Goal: Complete application form: Complete application form

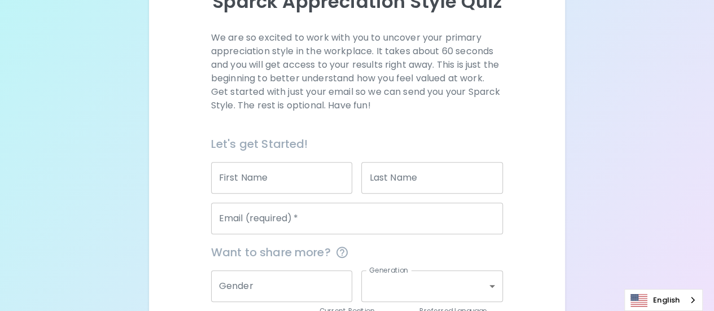
scroll to position [169, 0]
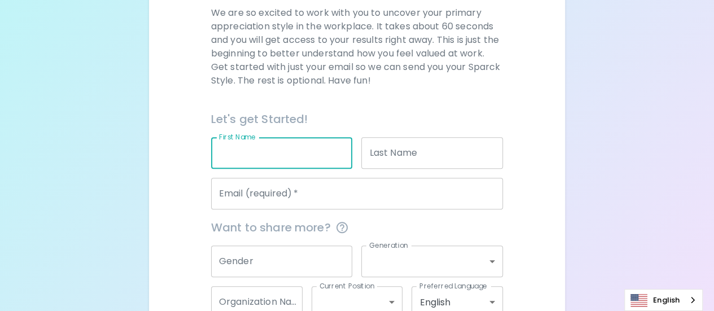
click at [302, 148] on input "First Name" at bounding box center [282, 153] width 142 height 32
type input "ฺ"
type input "Boonchai"
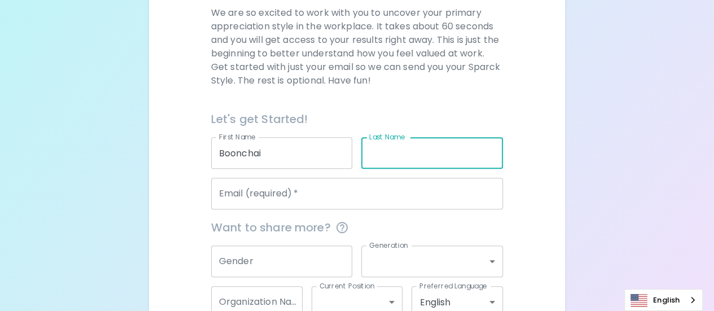
click at [424, 158] on input "Last Name" at bounding box center [432, 153] width 142 height 32
type input "Jamjittrong"
click at [398, 196] on input "Email (required)   *" at bounding box center [357, 194] width 292 height 32
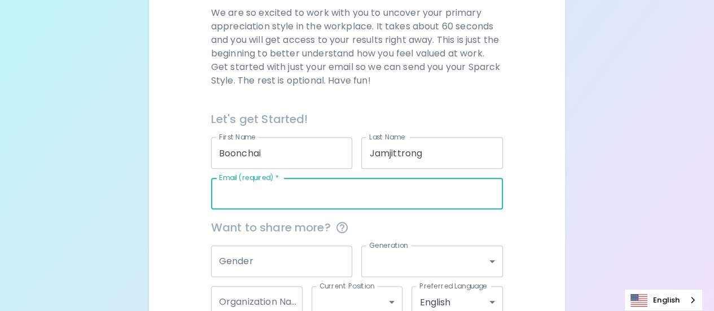
type input "[EMAIL_ADDRESS][DOMAIN_NAME]"
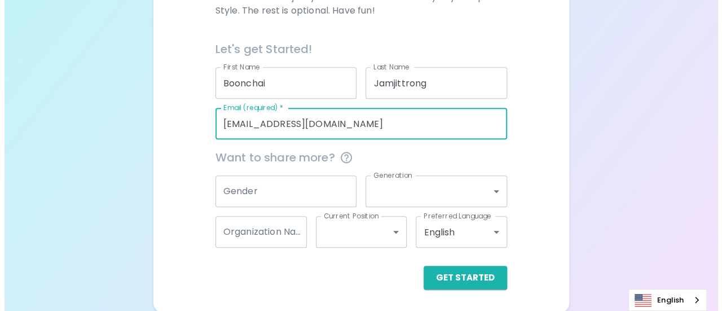
scroll to position [240, 0]
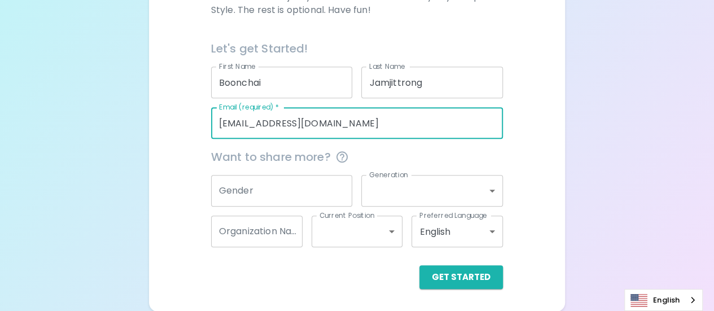
click at [322, 192] on input "Gender" at bounding box center [282, 191] width 142 height 32
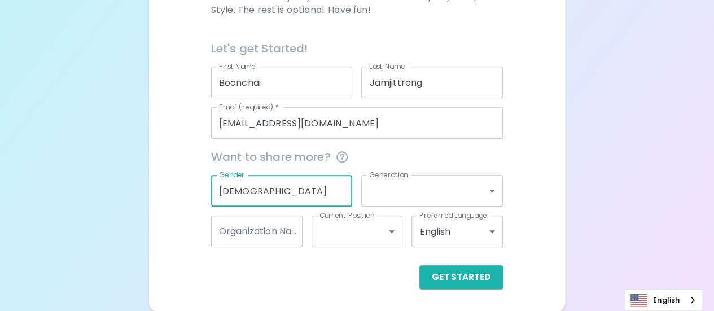
type input "[DEMOGRAPHIC_DATA]"
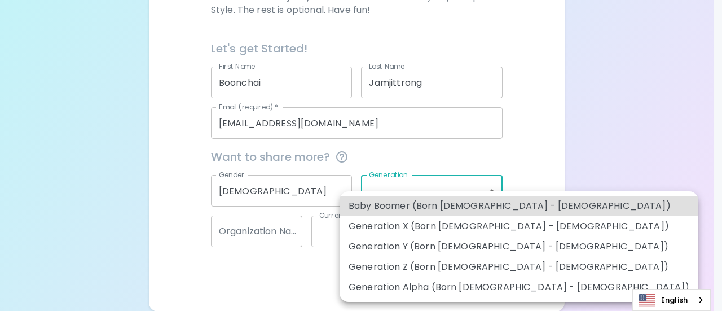
click at [490, 188] on body "Sparck Appreciation Style Quiz We are so excited to work with you to uncover yo…" at bounding box center [361, 35] width 722 height 551
click at [457, 223] on li "Generation X (Born [DEMOGRAPHIC_DATA] - [DEMOGRAPHIC_DATA])" at bounding box center [519, 226] width 359 height 20
type input "generation_x"
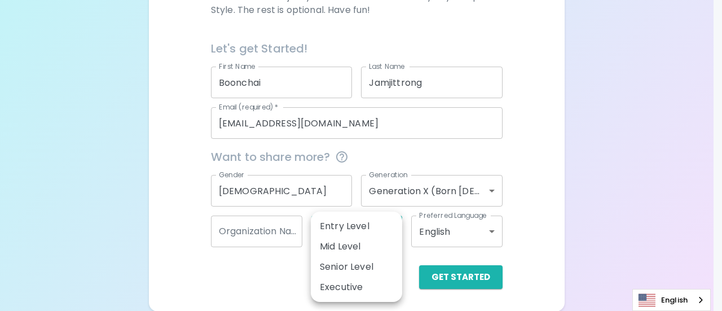
click at [397, 232] on body "Sparck Appreciation Style Quiz We are so excited to work with you to uncover yo…" at bounding box center [361, 35] width 722 height 551
click at [497, 228] on div at bounding box center [361, 155] width 722 height 311
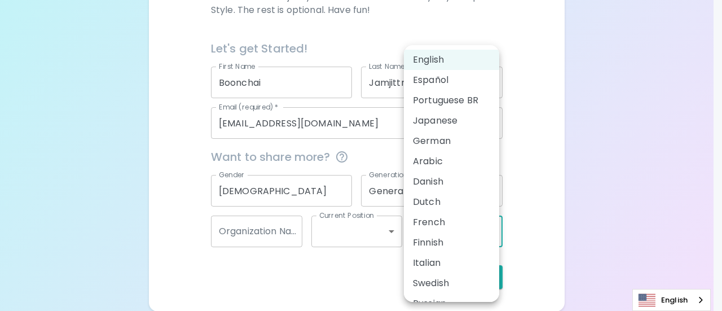
click at [497, 228] on body "Sparck Appreciation Style Quiz We are so excited to work with you to uncover yo…" at bounding box center [361, 35] width 722 height 551
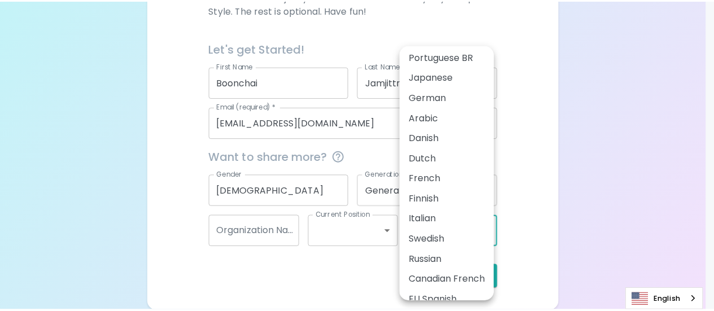
scroll to position [56, 0]
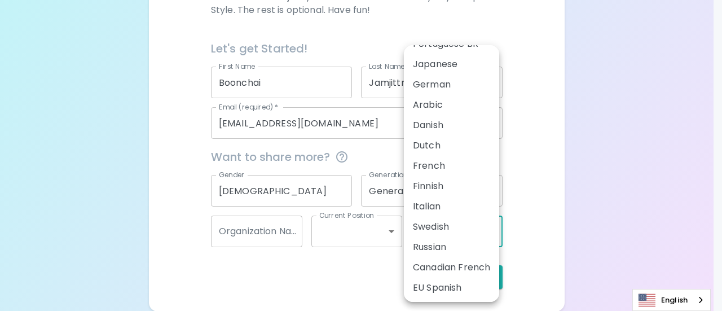
click at [318, 292] on div at bounding box center [361, 155] width 722 height 311
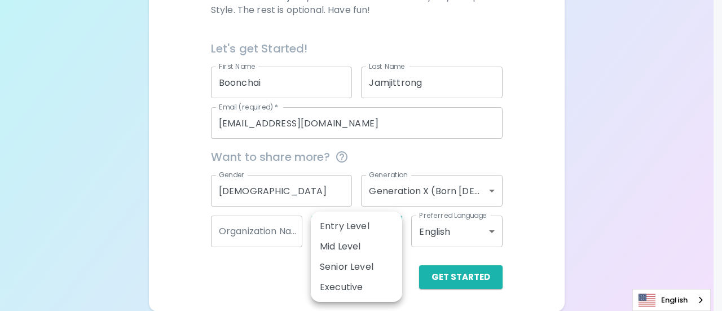
click at [395, 233] on body "Sparck Appreciation Style Quiz We are so excited to work with you to uncover yo…" at bounding box center [361, 35] width 722 height 551
click at [365, 266] on li "Senior Level" at bounding box center [356, 267] width 91 height 20
type input "senior_level"
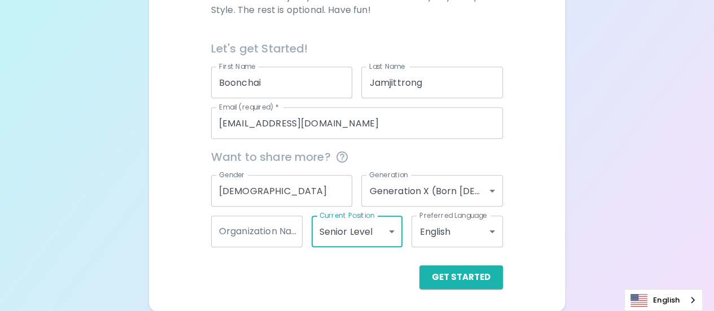
click at [276, 239] on input "Organization Name" at bounding box center [256, 232] width 91 height 32
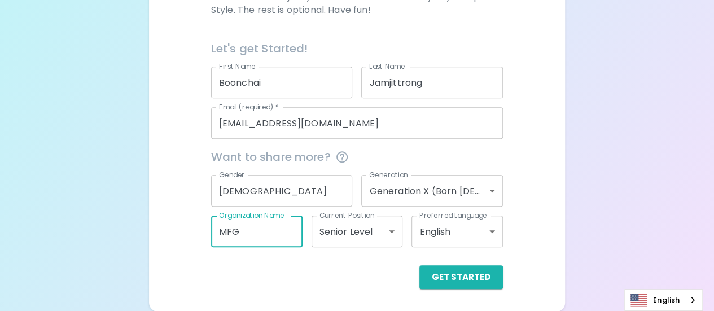
type input "MFG"
click at [346, 281] on div "Get Started" at bounding box center [357, 277] width 292 height 24
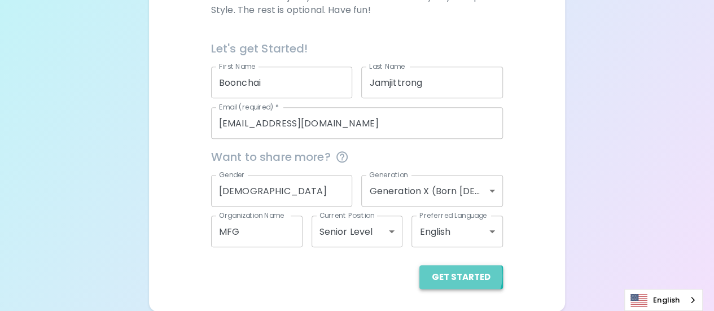
click at [460, 275] on button "Get Started" at bounding box center [461, 277] width 84 height 24
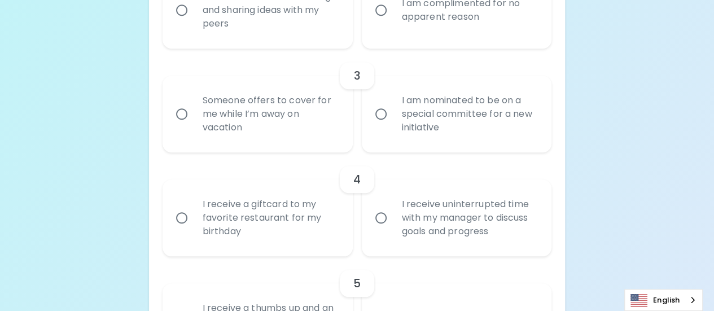
scroll to position [578, 0]
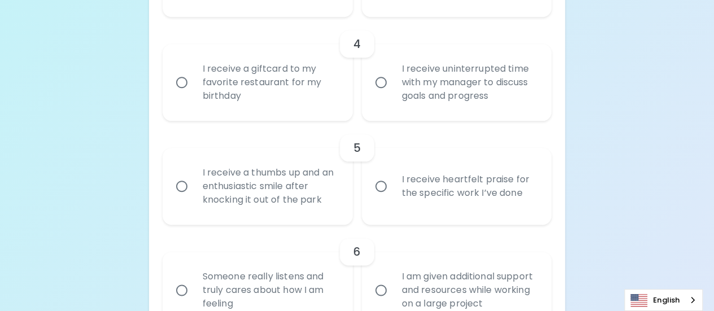
click at [692, 301] on div "English" at bounding box center [663, 300] width 78 height 22
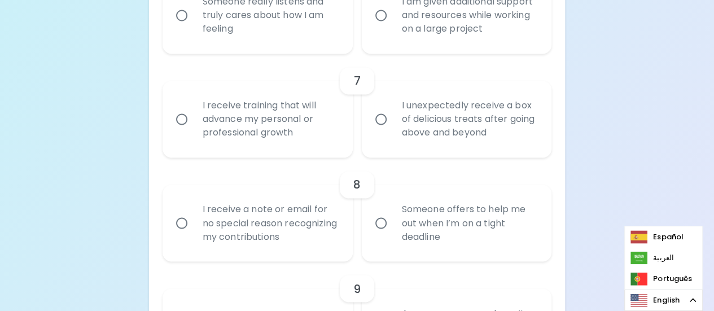
scroll to position [861, 0]
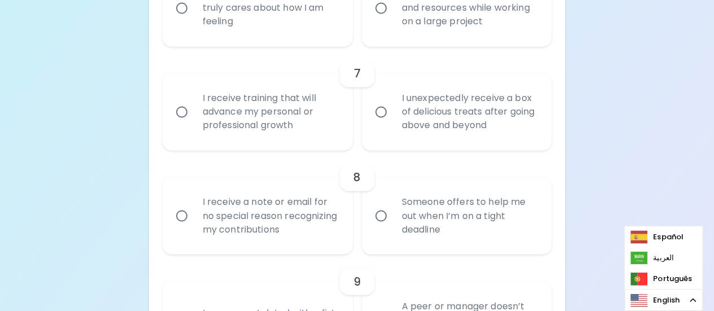
click at [615, 166] on div "Uncover Your Sparck Appreciation Style This quick quiz will help you determine …" at bounding box center [357, 107] width 714 height 1937
click at [659, 304] on link "English" at bounding box center [663, 299] width 77 height 21
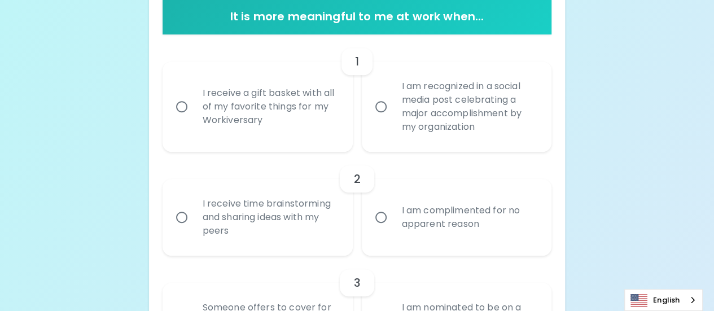
scroll to position [169, 0]
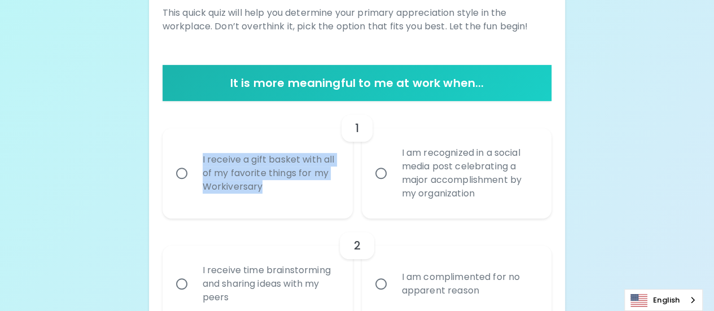
drag, startPoint x: 203, startPoint y: 158, endPoint x: 309, endPoint y: 192, distance: 111.9
click at [309, 192] on div "I receive a gift basket with all of my favorite things for my Workiversary" at bounding box center [270, 173] width 153 height 68
copy div "I receive a gift basket with all of my favorite things for my Workiversary"
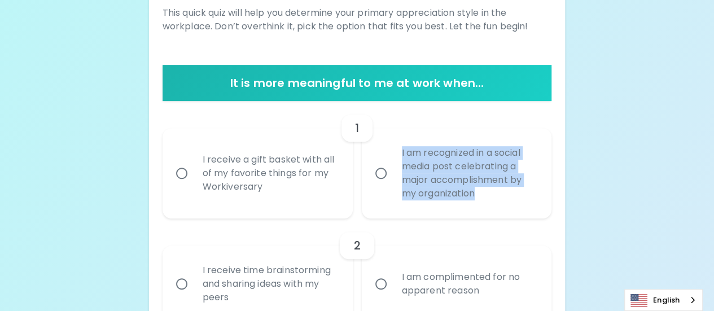
drag, startPoint x: 402, startPoint y: 151, endPoint x: 486, endPoint y: 204, distance: 98.9
click at [486, 204] on div "I am recognized in a social media post celebrating a major accomplishment by my…" at bounding box center [469, 173] width 153 height 81
copy div "I am recognized in a social media post celebrating a major accomplishment by my…"
click at [380, 175] on input "I am recognized in a social media post celebrating a major accomplishment by my…" at bounding box center [381, 173] width 24 height 24
radio input "true"
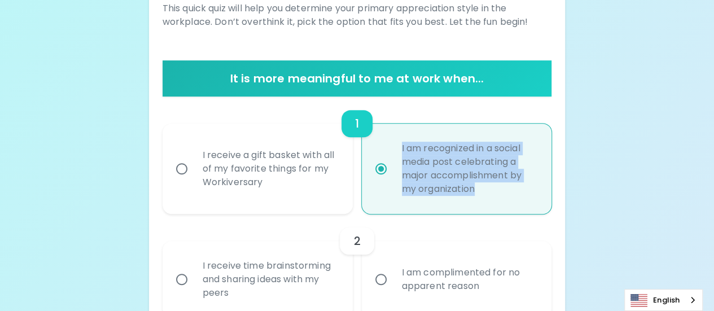
scroll to position [260, 0]
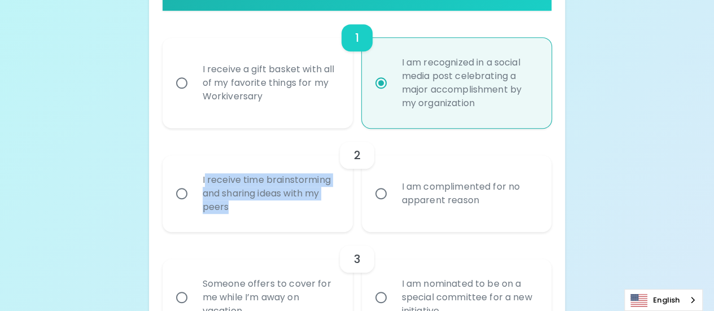
drag, startPoint x: 204, startPoint y: 178, endPoint x: 262, endPoint y: 208, distance: 65.4
click at [262, 208] on div "I receive time brainstorming and sharing ideas with my peers" at bounding box center [270, 194] width 153 height 68
copy div "receive time brainstorming and sharing ideas with my peers"
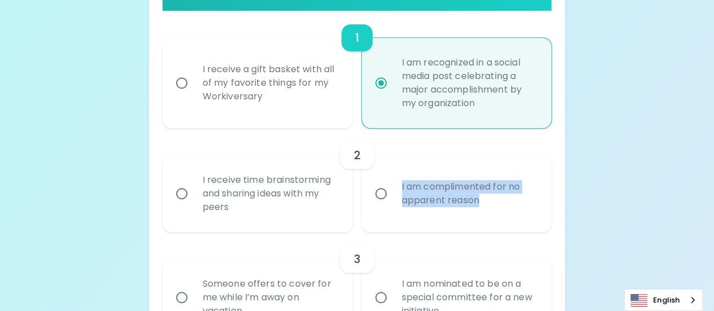
drag, startPoint x: 401, startPoint y: 183, endPoint x: 509, endPoint y: 214, distance: 112.2
click at [509, 214] on div "I am complimented for no apparent reason" at bounding box center [469, 193] width 153 height 54
copy div "I am complimented for no apparent reason"
click at [509, 214] on div "I am complimented for no apparent reason" at bounding box center [469, 193] width 153 height 54
click at [393, 205] on input "I am complimented for no apparent reason" at bounding box center [381, 194] width 24 height 24
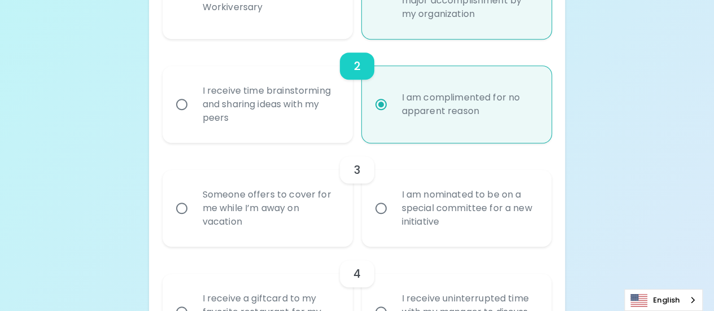
scroll to position [350, 0]
radio input "true"
click at [186, 101] on input "I receive time brainstorming and sharing ideas with my peers" at bounding box center [182, 103] width 24 height 24
radio input "true"
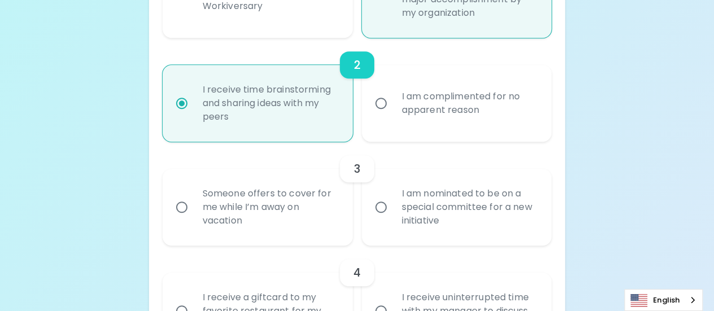
radio input "true"
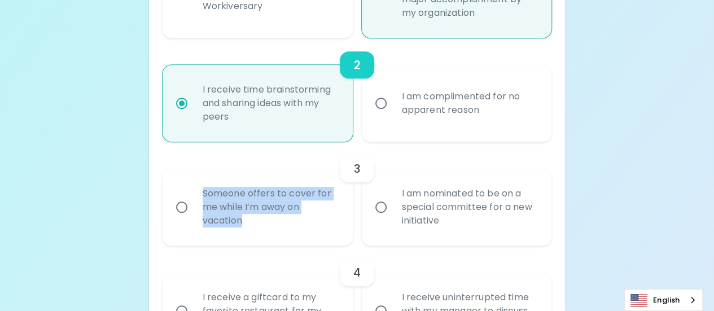
drag, startPoint x: 203, startPoint y: 188, endPoint x: 261, endPoint y: 234, distance: 73.5
click at [257, 235] on div "Someone offers to cover for me while I’m away on vacation" at bounding box center [270, 207] width 153 height 68
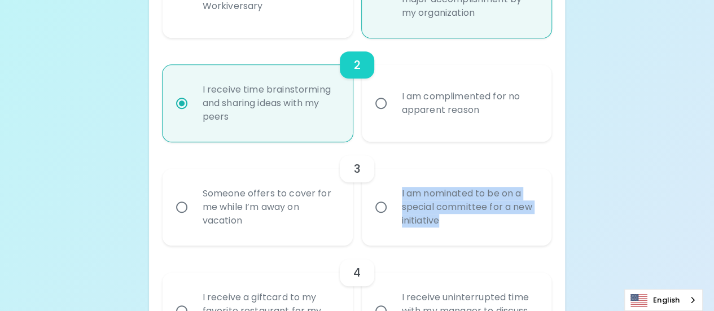
drag, startPoint x: 398, startPoint y: 191, endPoint x: 471, endPoint y: 228, distance: 82.0
click at [471, 228] on div "I am nominated to be on a special committee for a new initiative" at bounding box center [469, 207] width 153 height 68
copy div "I am nominated to be on a special committee for a new initiative"
click at [183, 208] on input "Someone offers to cover for me while I’m away on vacation" at bounding box center [182, 207] width 24 height 24
radio input "false"
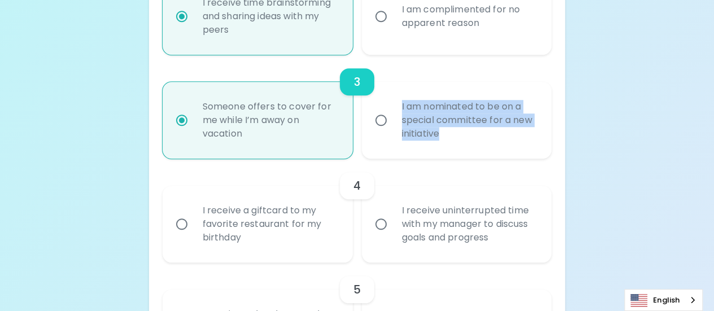
scroll to position [440, 0]
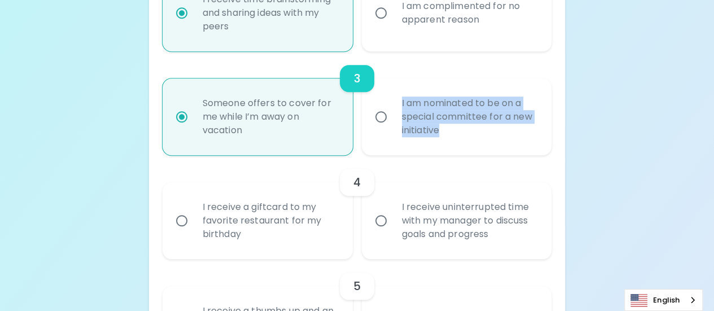
radio input "true"
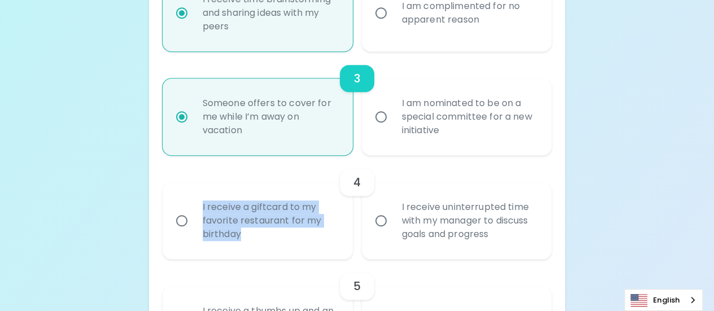
drag, startPoint x: 212, startPoint y: 215, endPoint x: 260, endPoint y: 240, distance: 54.3
click at [260, 242] on div "I receive a giftcard to my favorite restaurant for my birthday" at bounding box center [270, 221] width 153 height 68
copy div "I receive a giftcard to my favorite restaurant for my birthday"
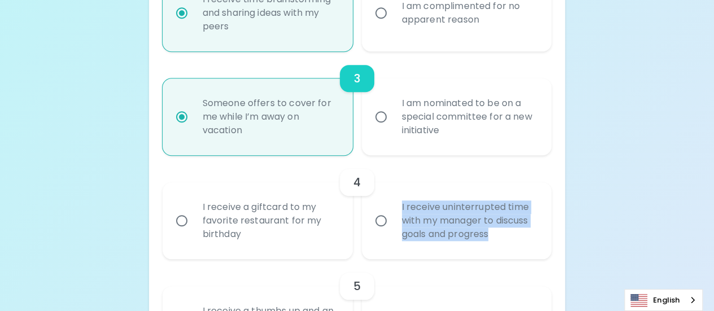
drag, startPoint x: 401, startPoint y: 206, endPoint x: 511, endPoint y: 245, distance: 117.4
click at [511, 245] on div "I receive uninterrupted time with my manager to discuss goals and progress" at bounding box center [469, 221] width 153 height 68
copy div "I receive uninterrupted time with my manager to discuss goals and progress"
click at [377, 217] on input "I receive uninterrupted time with my manager to discuss goals and progress" at bounding box center [381, 221] width 24 height 24
radio input "false"
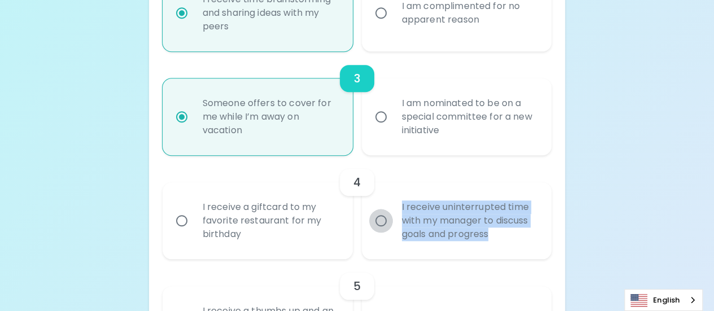
radio input "false"
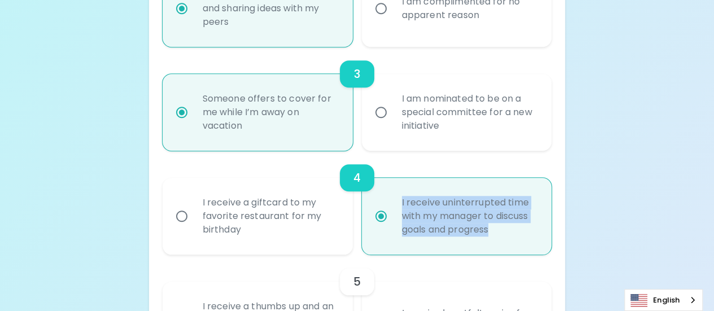
scroll to position [530, 0]
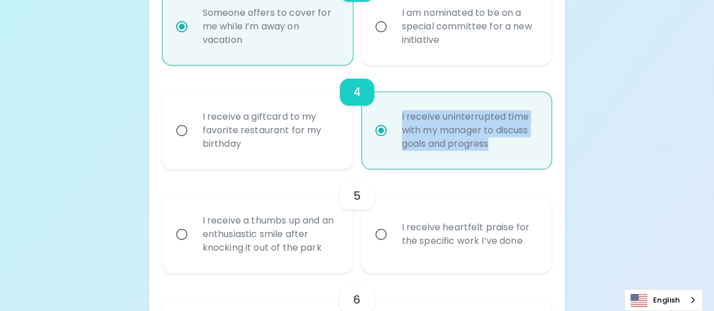
radio input "true"
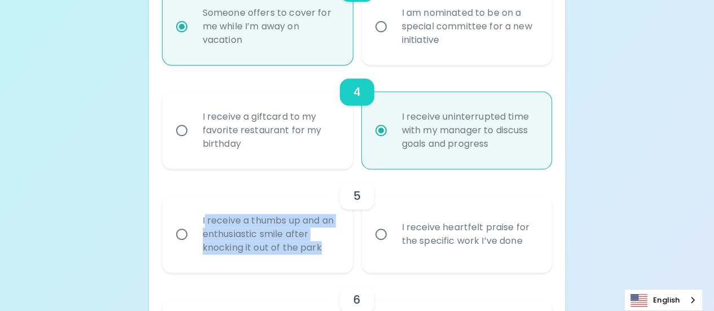
drag, startPoint x: 204, startPoint y: 221, endPoint x: 330, endPoint y: 265, distance: 132.6
click at [330, 265] on div "I receive a thumbs up and an enthusiastic smile after knocking it out of the pa…" at bounding box center [270, 234] width 153 height 68
copy div "receive a thumbs up and an enthusiastic smile after knocking it out of the park"
click at [180, 234] on input "I receive a thumbs up and an enthusiastic smile after knocking it out of the pa…" at bounding box center [182, 234] width 24 height 24
radio input "false"
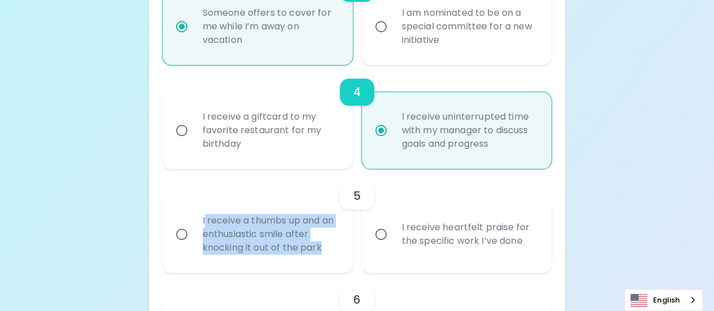
radio input "false"
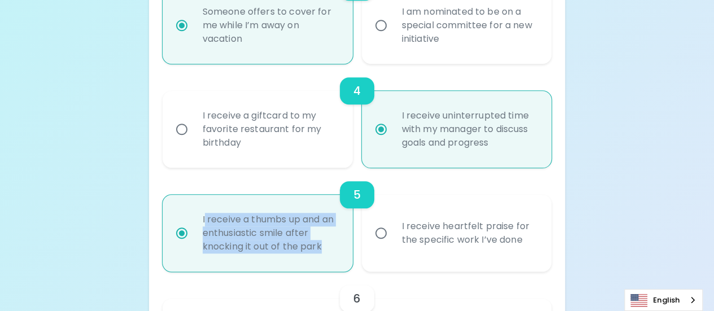
scroll to position [621, 0]
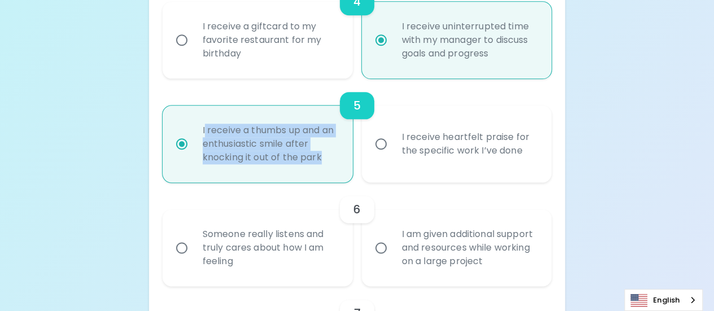
radio input "true"
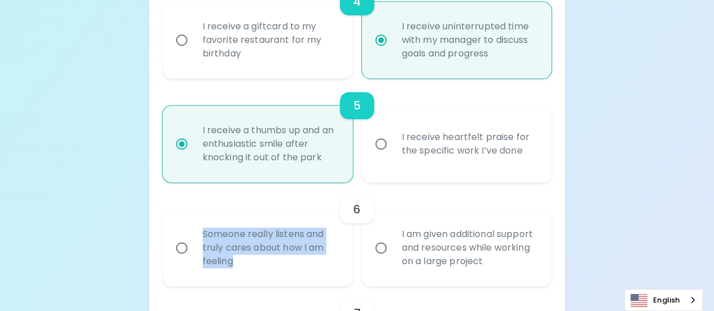
drag, startPoint x: 204, startPoint y: 235, endPoint x: 261, endPoint y: 266, distance: 64.1
click at [261, 266] on div "Someone really listens and truly cares about how I am feeling" at bounding box center [270, 248] width 153 height 68
copy div "Someone really listens and truly cares about how I am feeling"
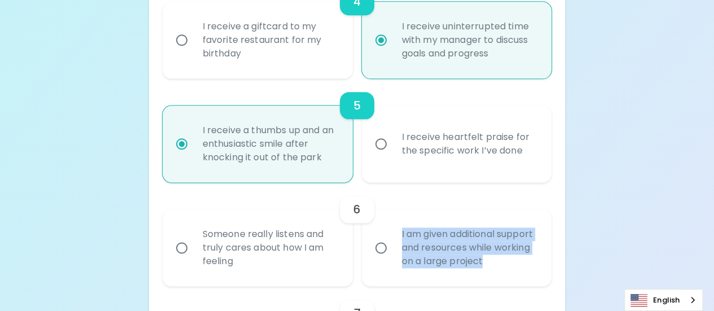
drag, startPoint x: 401, startPoint y: 234, endPoint x: 528, endPoint y: 278, distance: 135.1
click at [532, 282] on label "I am given additional support and resources while working on a large project" at bounding box center [450, 247] width 190 height 77
copy div "I am given additional support and resources while working on a large project"
click at [181, 247] on input "Someone really listens and truly cares about how I am feeling" at bounding box center [182, 248] width 24 height 24
radio input "false"
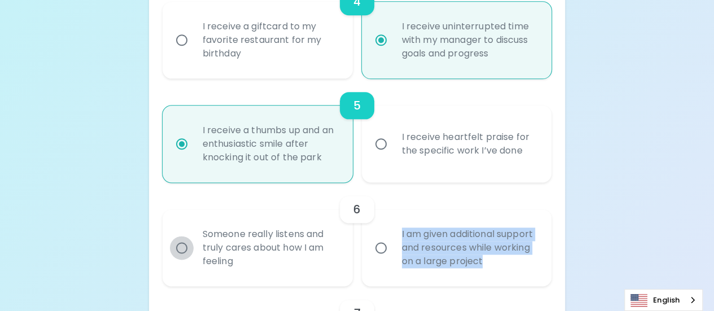
radio input "false"
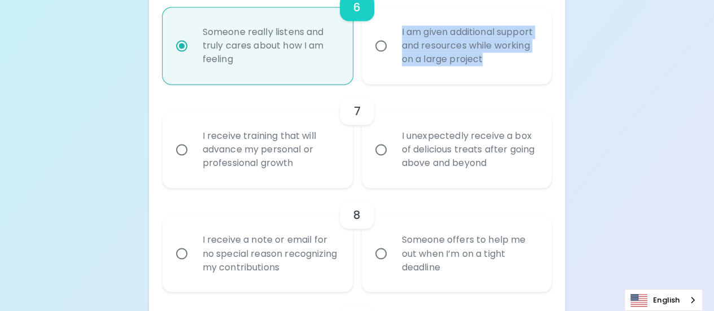
scroll to position [824, 0]
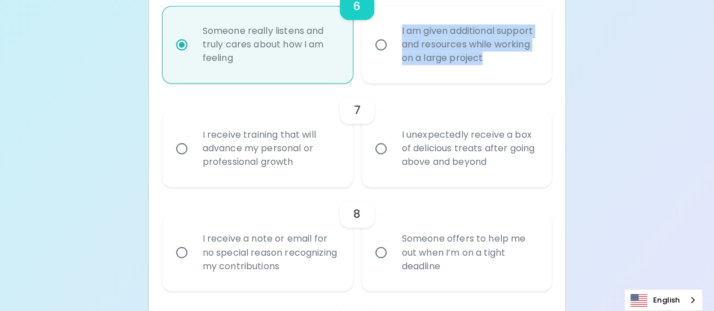
radio input "true"
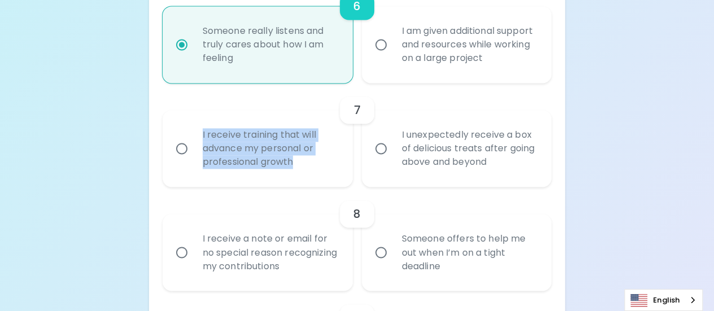
drag, startPoint x: 203, startPoint y: 134, endPoint x: 322, endPoint y: 168, distance: 123.9
click at [322, 168] on div "I receive training that will advance my personal or professional growth" at bounding box center [270, 149] width 153 height 68
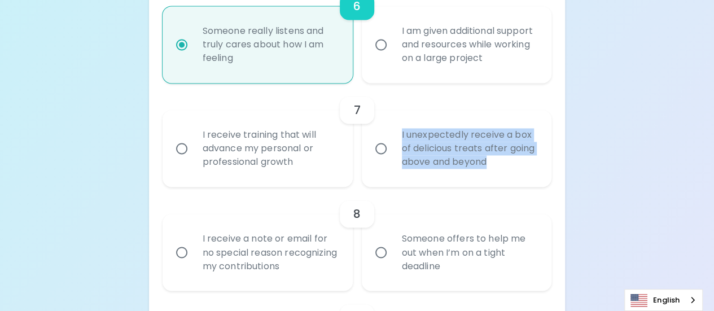
drag, startPoint x: 402, startPoint y: 134, endPoint x: 533, endPoint y: 178, distance: 137.6
click at [533, 178] on div "I unexpectedly receive a box of delicious treats after going above and beyond" at bounding box center [469, 149] width 153 height 68
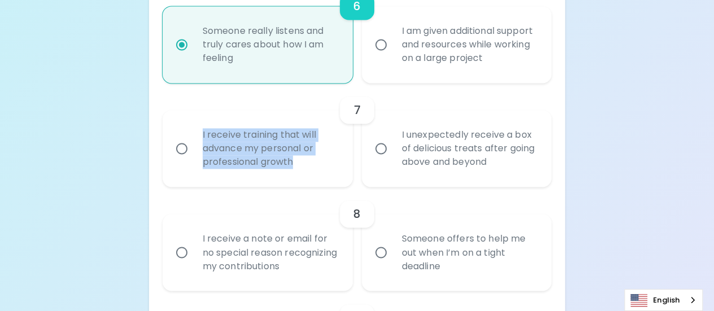
drag, startPoint x: 225, startPoint y: 142, endPoint x: 323, endPoint y: 158, distance: 99.5
click at [324, 160] on div "I receive training that will advance my personal or professional growth" at bounding box center [270, 149] width 153 height 68
drag, startPoint x: 183, startPoint y: 151, endPoint x: 183, endPoint y: 159, distance: 8.5
click at [183, 151] on input "I receive training that will advance my personal or professional growth" at bounding box center [182, 149] width 24 height 24
radio input "false"
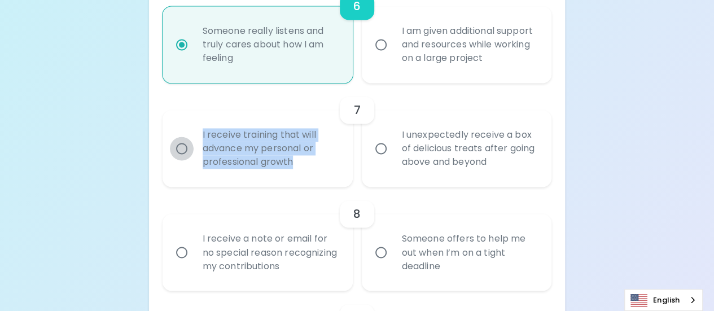
radio input "false"
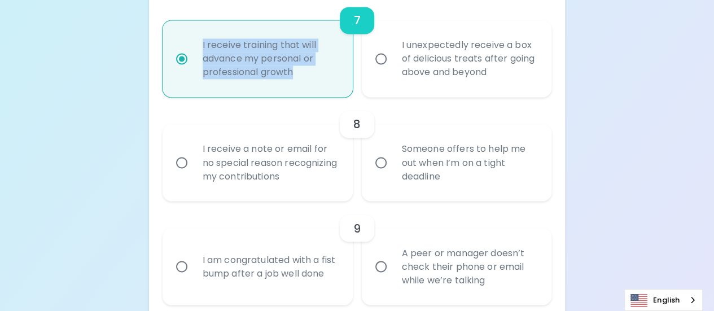
scroll to position [914, 0]
radio input "true"
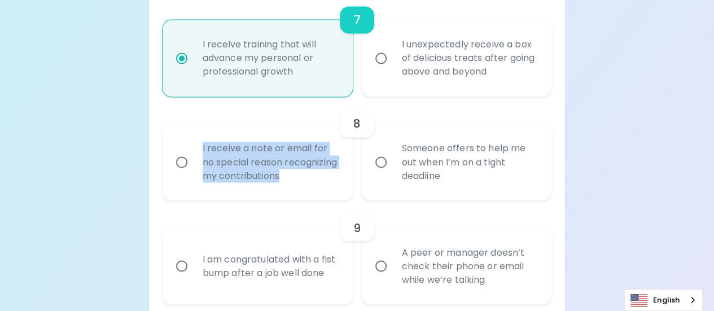
drag, startPoint x: 202, startPoint y: 148, endPoint x: 340, endPoint y: 177, distance: 141.1
click at [340, 177] on div "I receive a note or email for no special reason recognizing my contributions" at bounding box center [270, 162] width 153 height 68
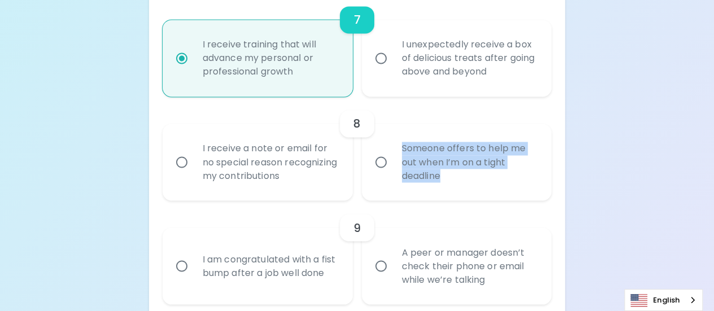
drag, startPoint x: 403, startPoint y: 146, endPoint x: 454, endPoint y: 179, distance: 60.4
click at [454, 179] on div "Someone offers to help me out when I’m on a tight deadline" at bounding box center [469, 162] width 153 height 68
click at [179, 160] on input "I receive a note or email for no special reason recognizing my contributions" at bounding box center [182, 162] width 24 height 24
radio input "false"
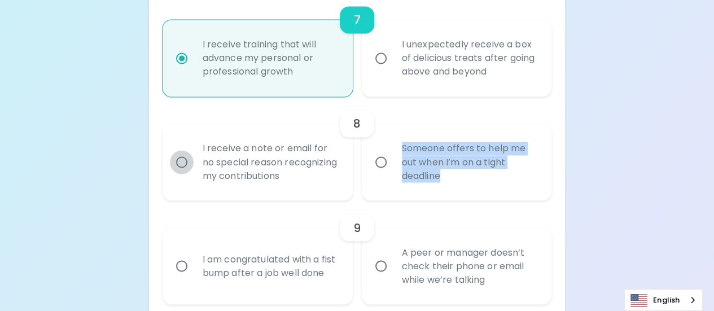
radio input "false"
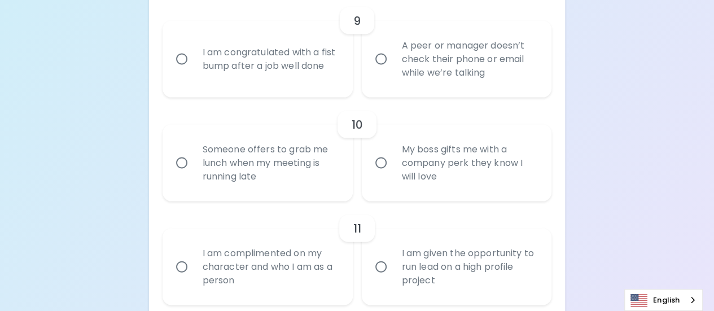
scroll to position [1061, 0]
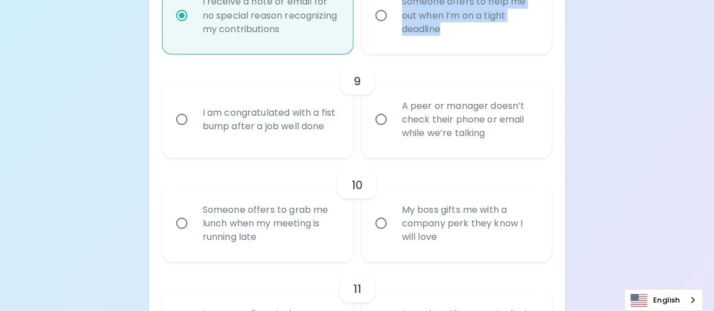
radio input "true"
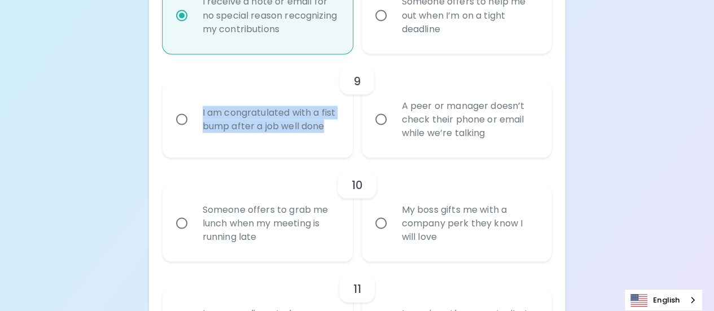
drag, startPoint x: 201, startPoint y: 106, endPoint x: 242, endPoint y: 136, distance: 50.8
click at [242, 135] on div "I am congratulated with a fist bump after a job well done" at bounding box center [270, 119] width 153 height 54
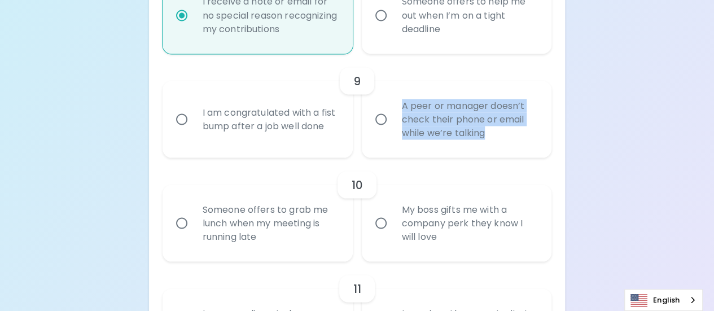
drag, startPoint x: 402, startPoint y: 108, endPoint x: 513, endPoint y: 139, distance: 115.6
click at [513, 139] on div "A peer or manager doesn’t check their phone or email while we’re talking" at bounding box center [469, 119] width 153 height 68
click at [182, 121] on input "I am congratulated with a fist bump after a job well done" at bounding box center [182, 119] width 24 height 24
radio input "false"
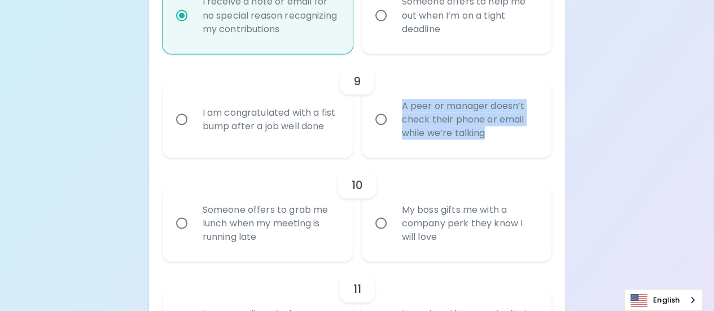
radio input "false"
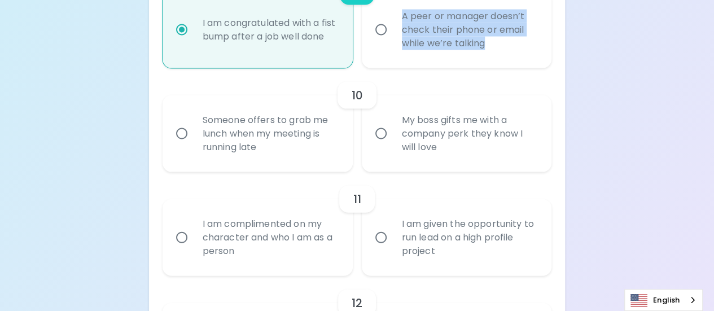
scroll to position [1118, 0]
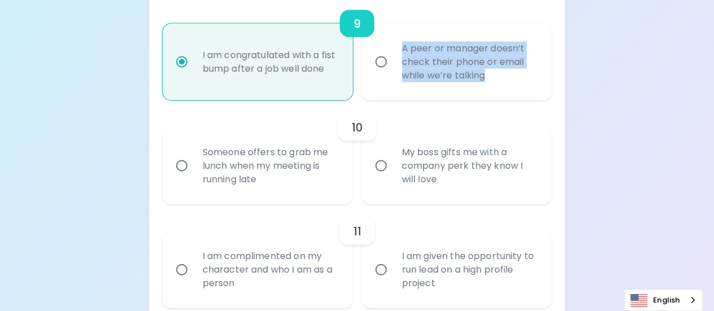
radio input "true"
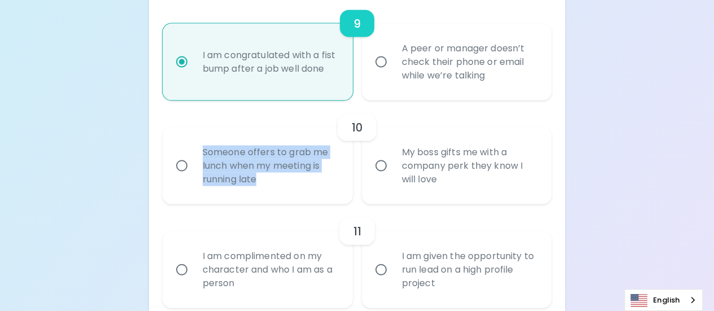
drag, startPoint x: 203, startPoint y: 153, endPoint x: 273, endPoint y: 183, distance: 76.6
click at [273, 182] on div "Someone offers to grab me lunch when my meeting is running late" at bounding box center [270, 166] width 153 height 68
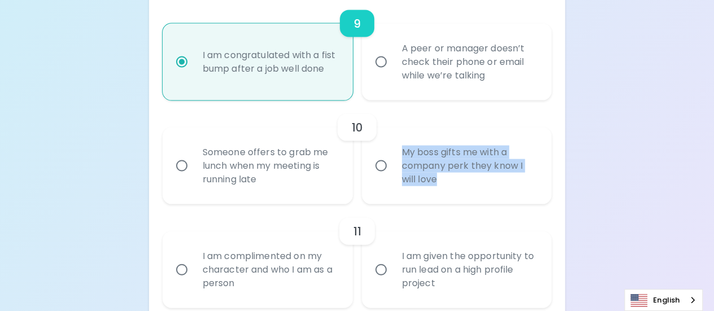
drag, startPoint x: 402, startPoint y: 152, endPoint x: 452, endPoint y: 188, distance: 62.2
click at [452, 188] on div "My boss gifts me with a company perk they know I will love" at bounding box center [469, 166] width 153 height 68
click at [185, 166] on input "Someone offers to grab me lunch when my meeting is running late" at bounding box center [182, 166] width 24 height 24
radio input "false"
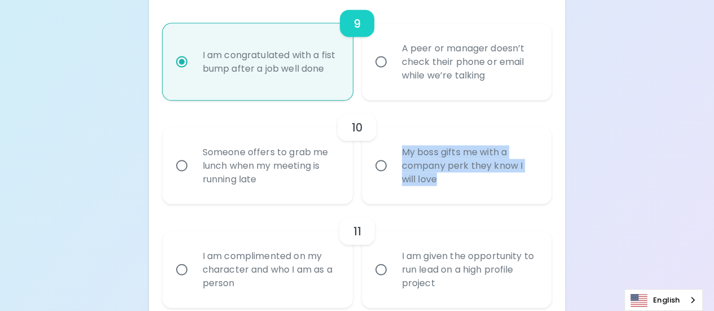
radio input "false"
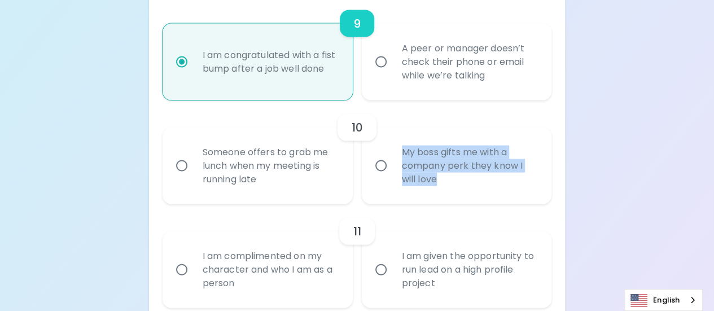
radio input "false"
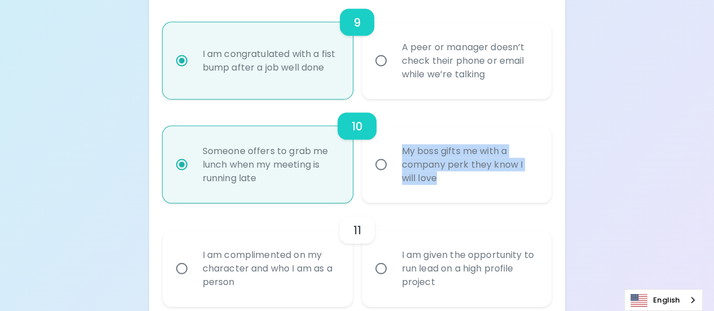
scroll to position [1208, 0]
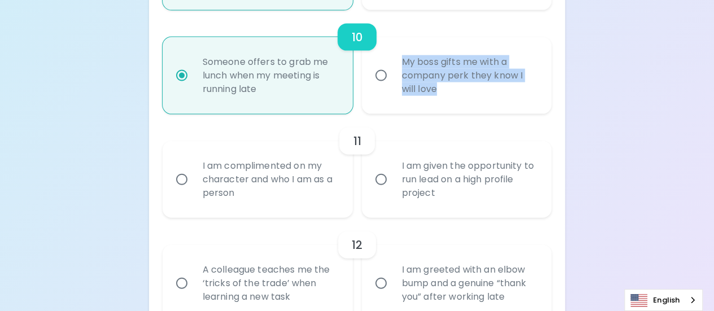
radio input "true"
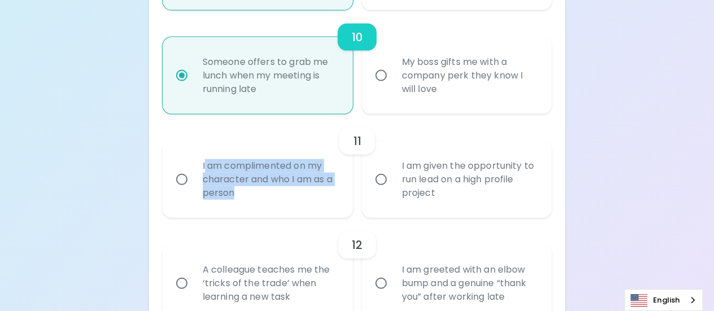
drag, startPoint x: 204, startPoint y: 165, endPoint x: 264, endPoint y: 197, distance: 67.9
click at [264, 197] on div "I am complimented on my character and who I am as a person" at bounding box center [270, 180] width 153 height 68
drag, startPoint x: 180, startPoint y: 179, endPoint x: 190, endPoint y: 183, distance: 10.4
click at [180, 179] on input "I am complimented on my character and who I am as a person" at bounding box center [182, 180] width 24 height 24
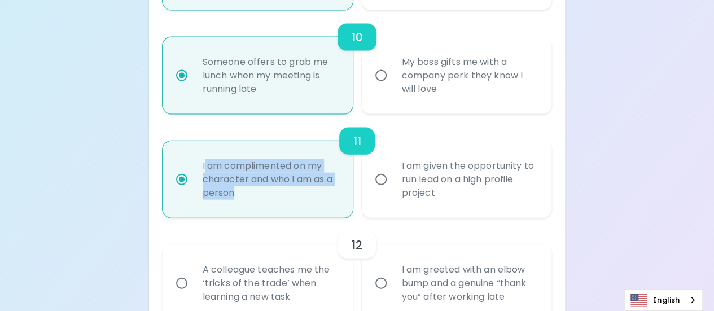
radio input "false"
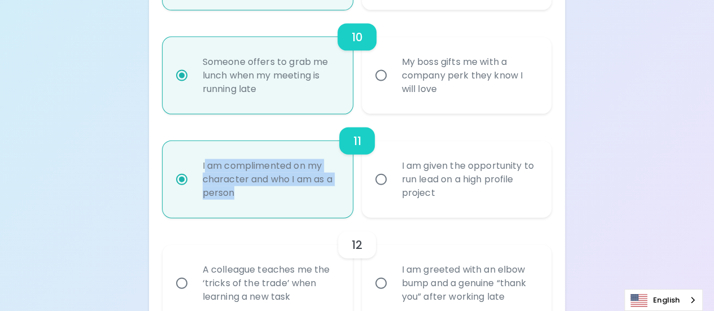
radio input "false"
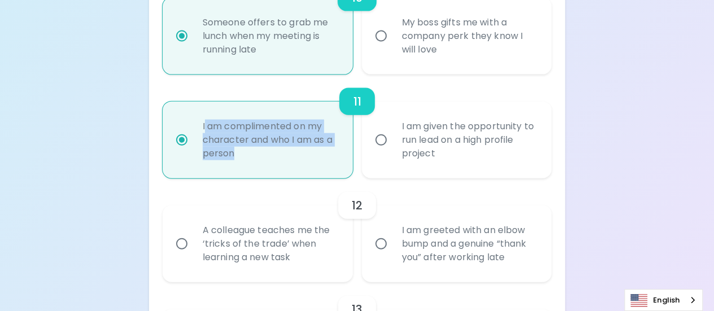
scroll to position [1298, 0]
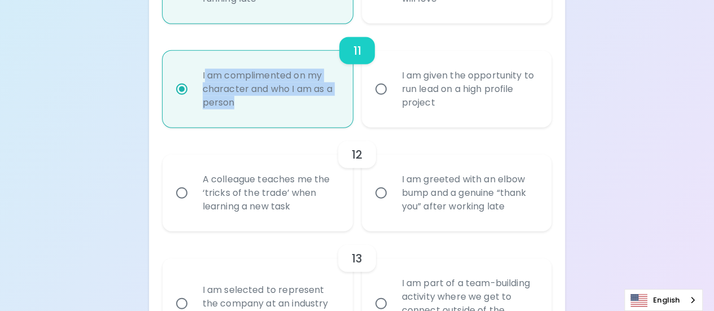
radio input "true"
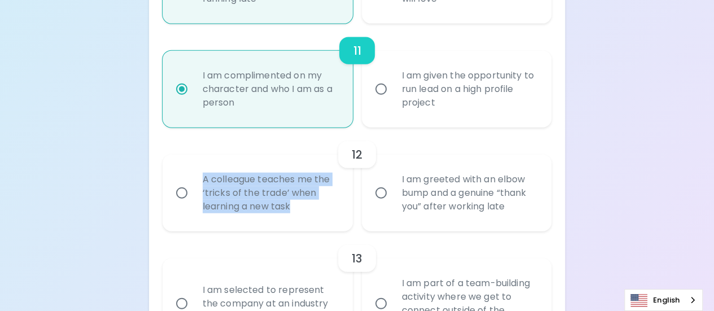
drag, startPoint x: 239, startPoint y: 187, endPoint x: 308, endPoint y: 212, distance: 73.4
click at [307, 212] on div "A colleague teaches me the ‘tricks of the trade’ when learning a new task" at bounding box center [270, 193] width 153 height 68
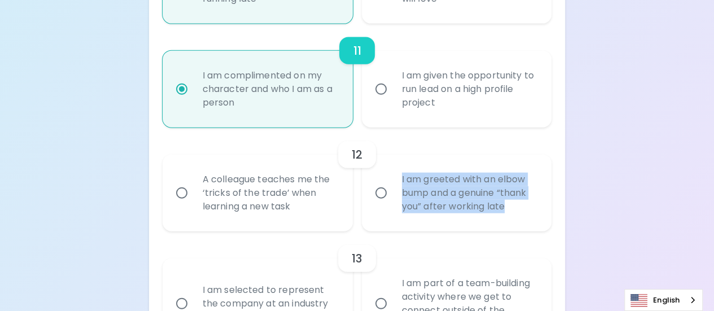
drag, startPoint x: 402, startPoint y: 179, endPoint x: 512, endPoint y: 225, distance: 119.4
click at [512, 225] on div "I am greeted with an elbow bump and a genuine “thank you” after working late" at bounding box center [469, 193] width 153 height 68
click at [389, 191] on input "I am greeted with an elbow bump and a genuine “thank you” after working late" at bounding box center [381, 193] width 24 height 24
radio input "false"
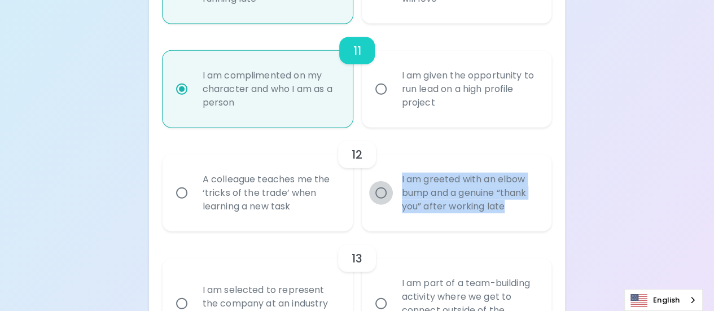
radio input "false"
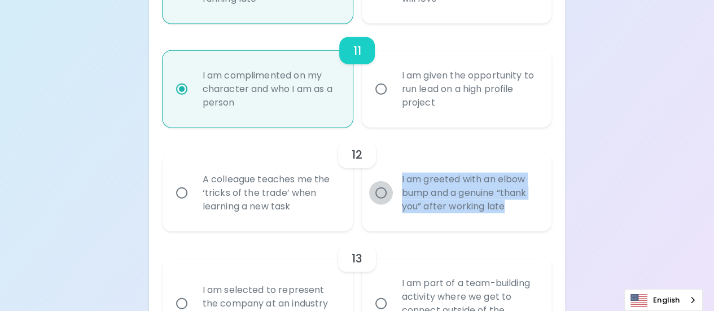
radio input "false"
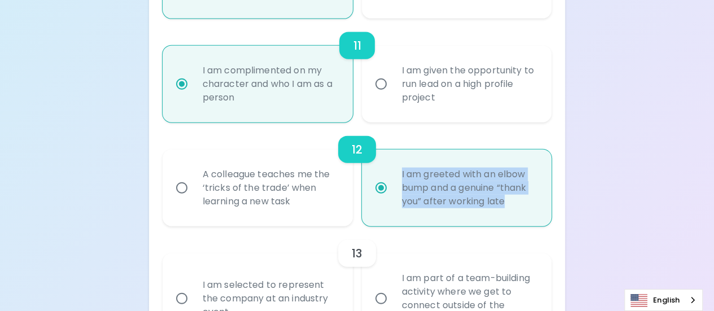
scroll to position [1389, 0]
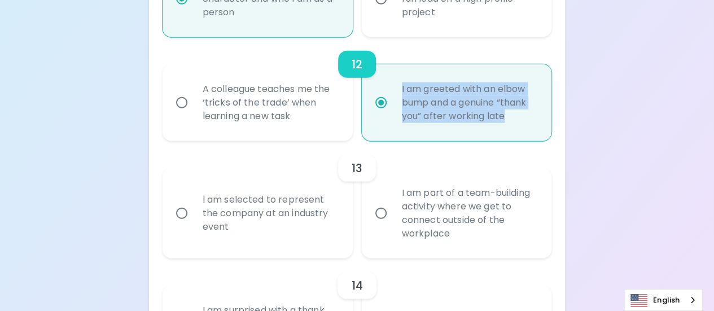
radio input "true"
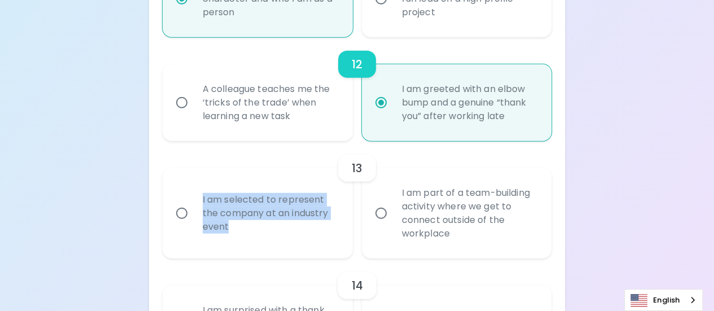
drag, startPoint x: 201, startPoint y: 199, endPoint x: 249, endPoint y: 237, distance: 61.9
click at [249, 237] on div "I am selected to represent the company at an industry event" at bounding box center [270, 213] width 153 height 68
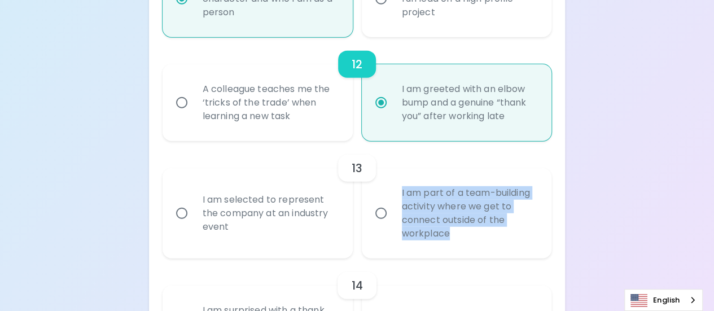
drag, startPoint x: 402, startPoint y: 194, endPoint x: 464, endPoint y: 228, distance: 71.0
click at [464, 228] on div "I am part of a team-building activity where we get to connect outside of the wo…" at bounding box center [469, 213] width 153 height 81
click at [381, 216] on input "I am part of a team-building activity where we get to connect outside of the wo…" at bounding box center [381, 213] width 24 height 24
radio input "false"
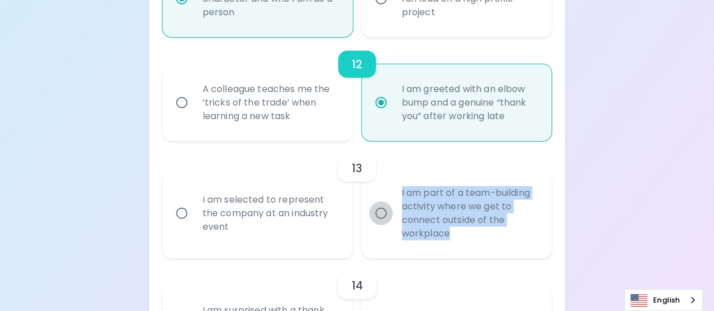
radio input "false"
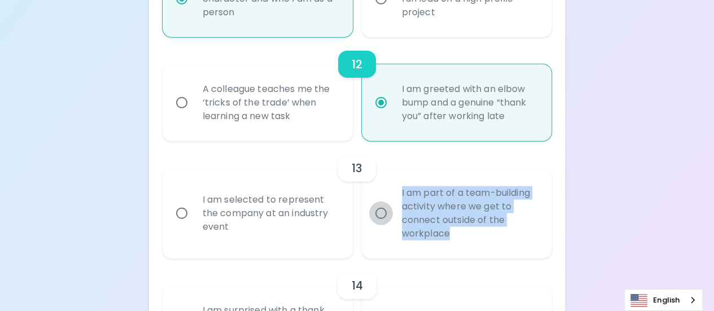
radio input "false"
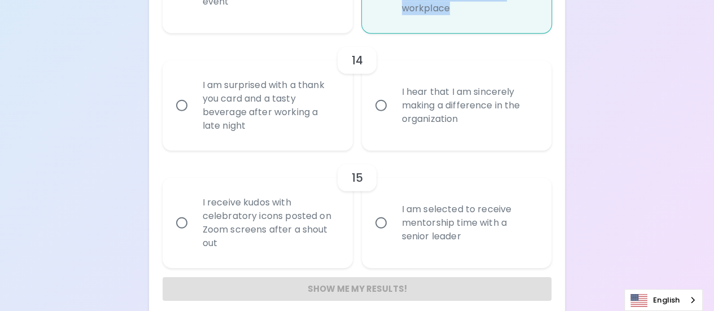
scroll to position [1626, 0]
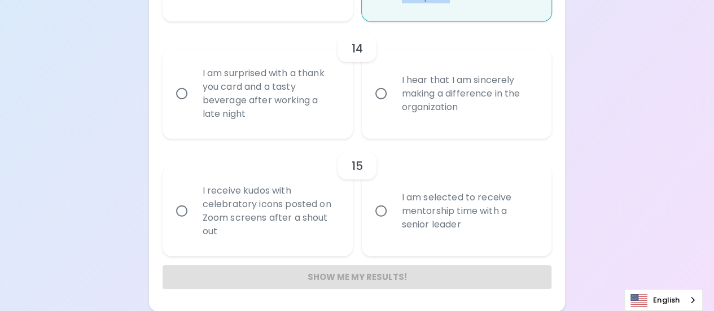
radio input "true"
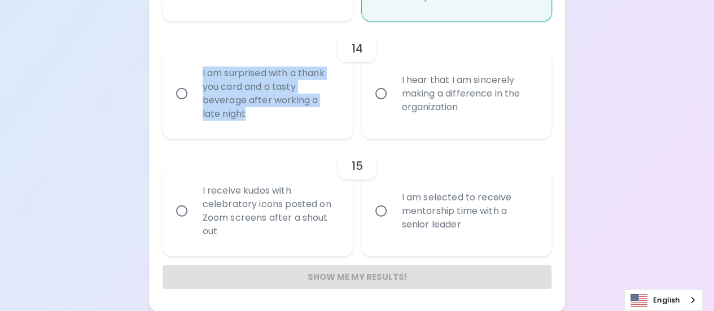
drag, startPoint x: 203, startPoint y: 74, endPoint x: 269, endPoint y: 127, distance: 84.7
click at [269, 127] on div "I am surprised with a thank you card and a tasty beverage after working a late …" at bounding box center [270, 93] width 153 height 81
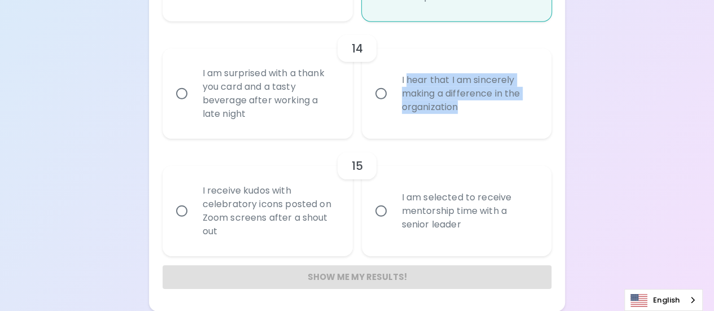
drag, startPoint x: 406, startPoint y: 80, endPoint x: 471, endPoint y: 113, distance: 72.9
click at [471, 112] on div "I hear that I am sincerely making a difference in the organization" at bounding box center [469, 94] width 153 height 68
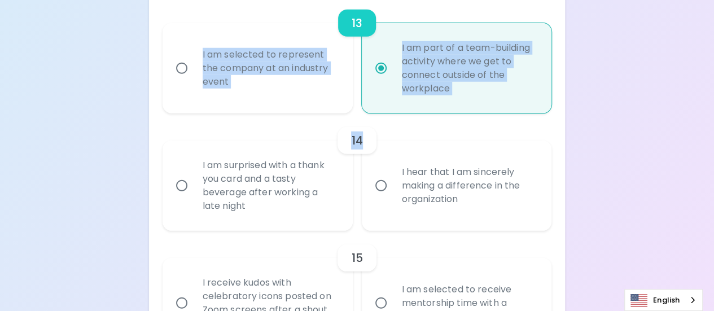
drag, startPoint x: 497, startPoint y: 29, endPoint x: 552, endPoint y: -18, distance: 73.3
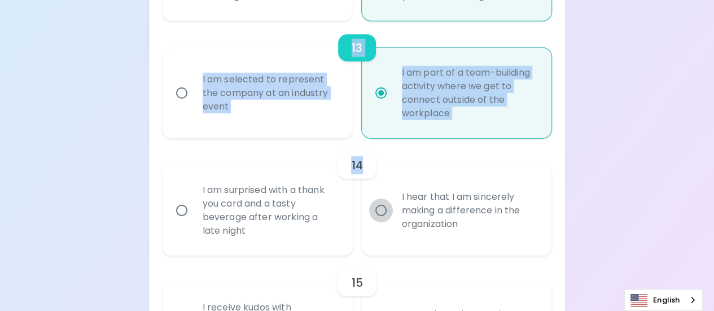
click at [380, 213] on input "I hear that I am sincerely making a difference in the organization" at bounding box center [381, 211] width 24 height 24
radio input "false"
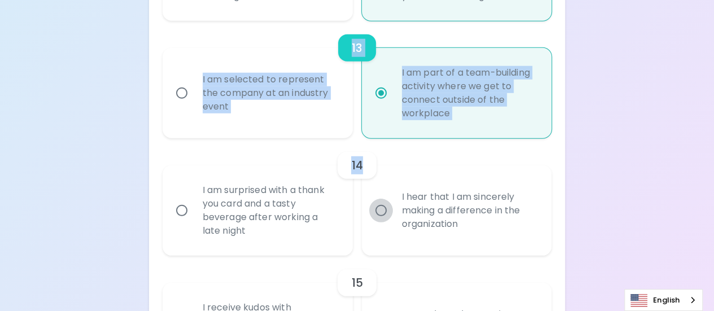
radio input "false"
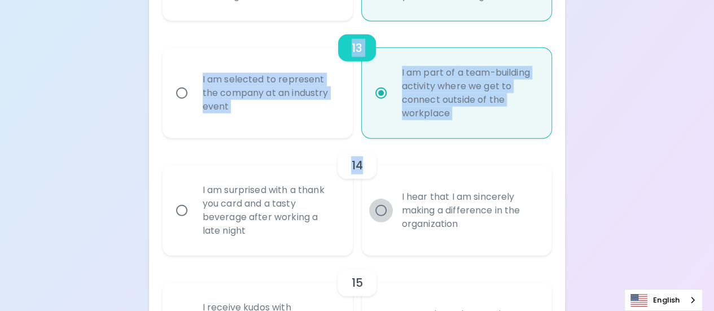
radio input "false"
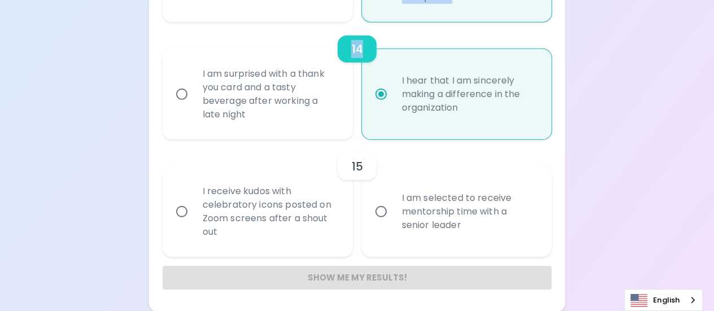
scroll to position [1626, 0]
radio input "true"
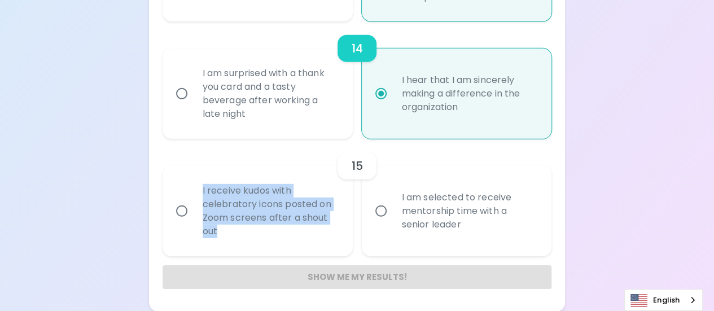
drag, startPoint x: 200, startPoint y: 191, endPoint x: 254, endPoint y: 244, distance: 75.8
click at [254, 244] on div "I receive kudos with celebratory icons posted on Zoom screens after a shout out" at bounding box center [270, 210] width 153 height 81
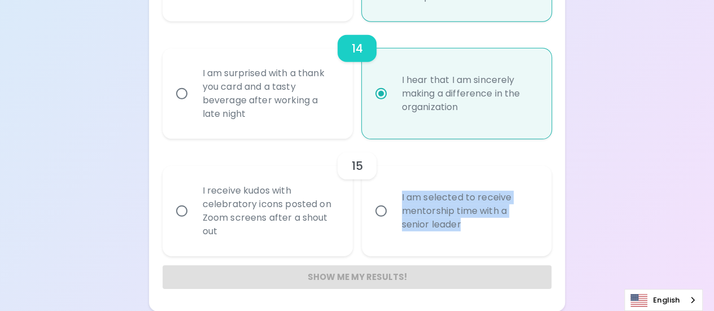
drag, startPoint x: 398, startPoint y: 198, endPoint x: 477, endPoint y: 225, distance: 83.5
click at [477, 225] on div "I am selected to receive mentorship time with a senior leader" at bounding box center [469, 211] width 153 height 68
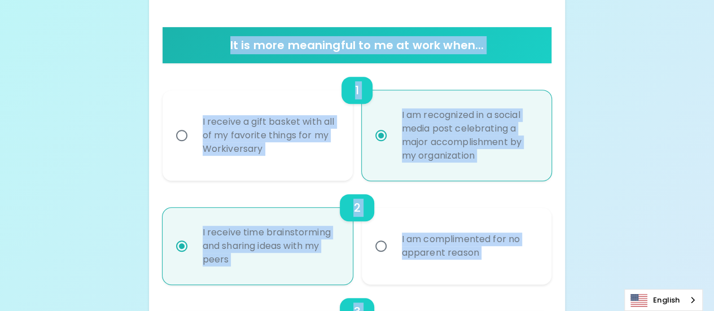
scroll to position [0, 0]
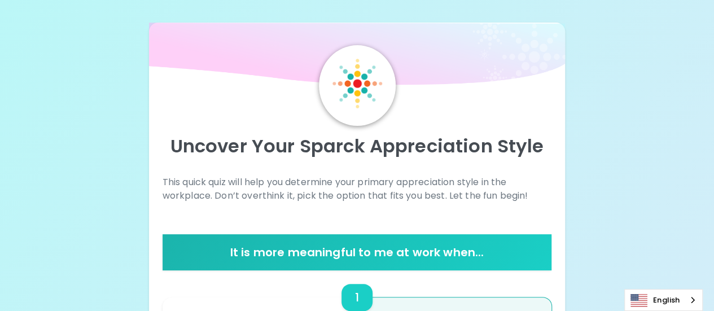
drag, startPoint x: 581, startPoint y: -55, endPoint x: 480, endPoint y: 45, distance: 142.5
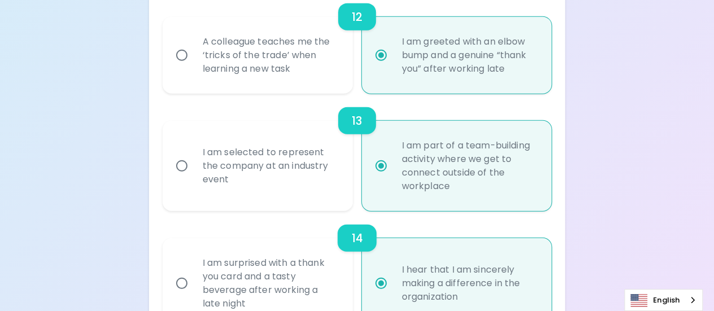
scroll to position [1580, 0]
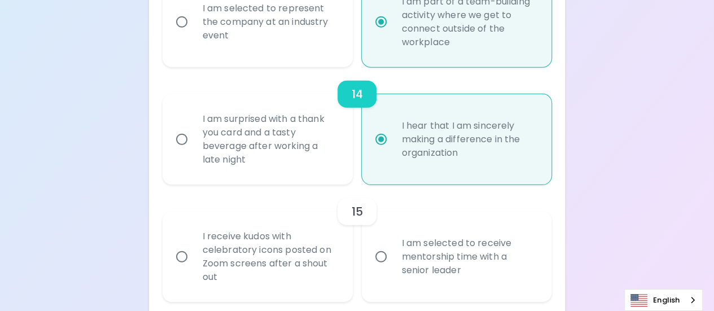
click at [181, 253] on input "I receive kudos with celebratory icons posted on Zoom screens after a shout out" at bounding box center [182, 257] width 24 height 24
radio input "false"
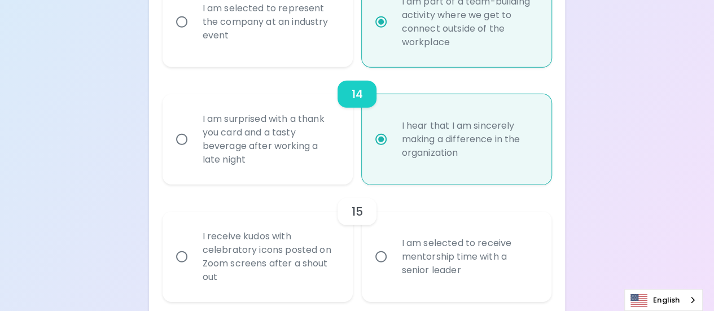
radio input "false"
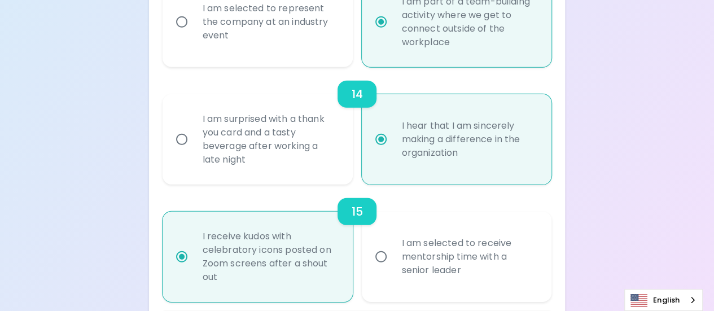
radio input "false"
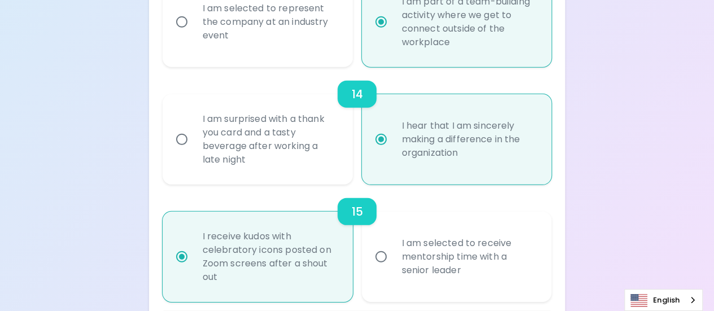
radio input "false"
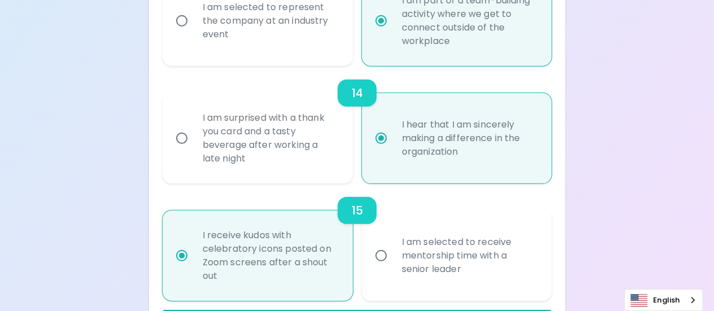
scroll to position [1626, 0]
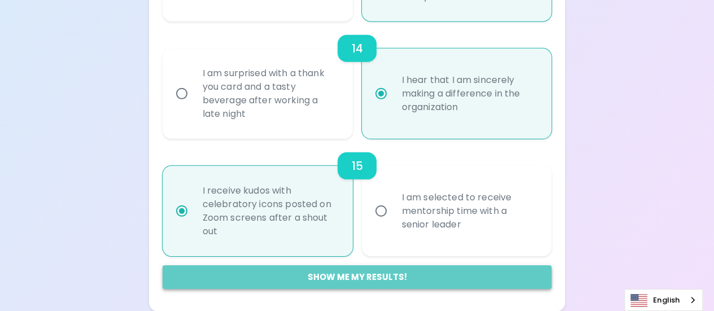
radio input "true"
click at [352, 279] on button "Show me my results!" at bounding box center [357, 277] width 389 height 24
radio input "false"
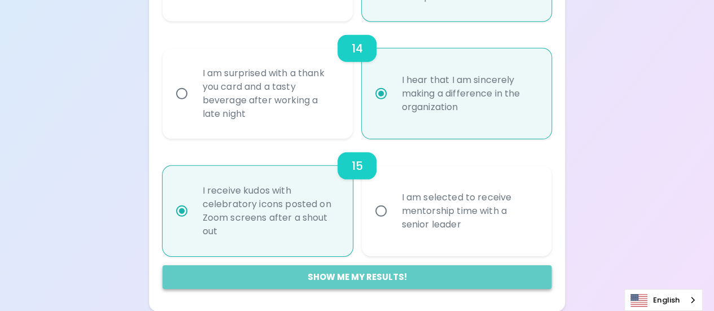
radio input "false"
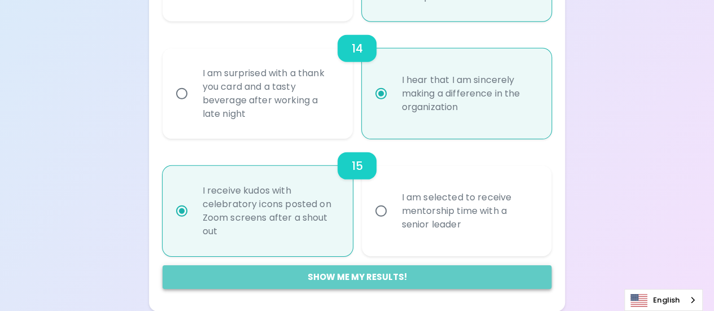
radio input "false"
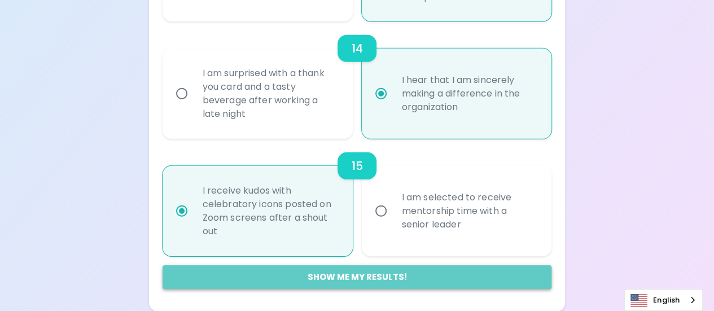
radio input "false"
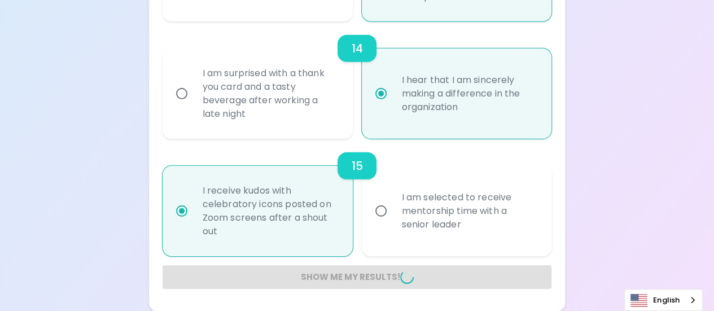
radio input "false"
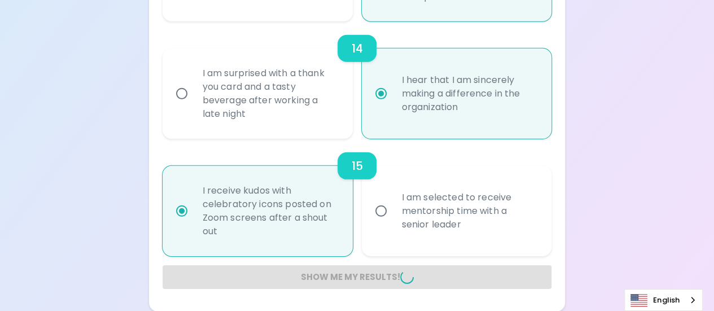
radio input "false"
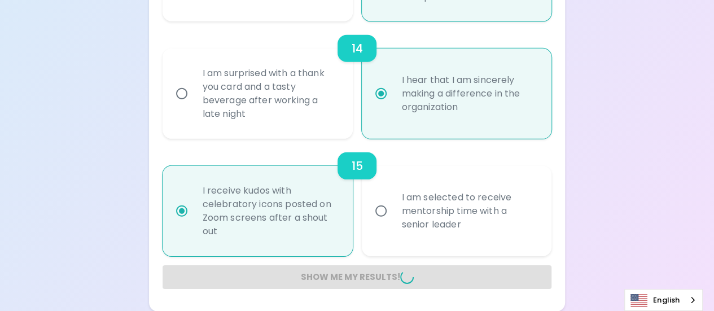
radio input "false"
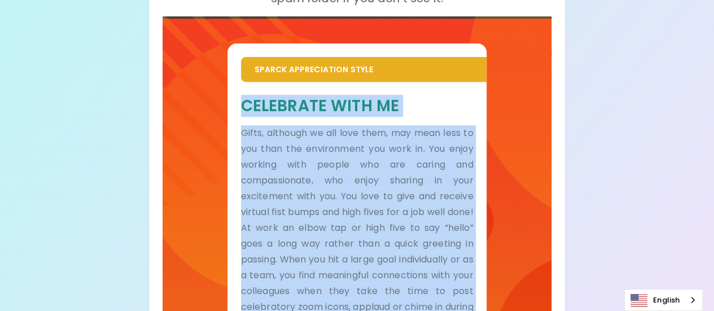
scroll to position [352, 0]
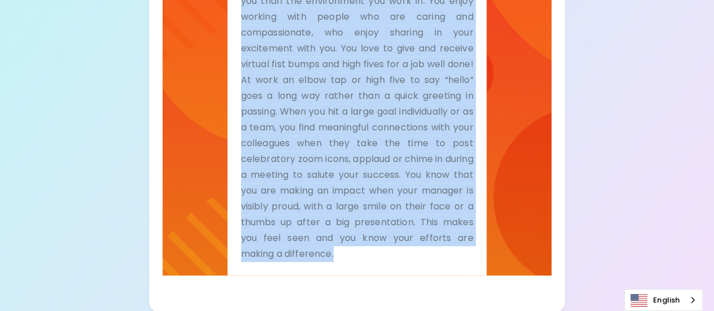
drag, startPoint x: 242, startPoint y: 180, endPoint x: 459, endPoint y: 280, distance: 239.6
click at [461, 280] on div "Sparck Appreciation Style Celebrate With Me Gifts, although we all love them, m…" at bounding box center [357, 79] width 389 height 420
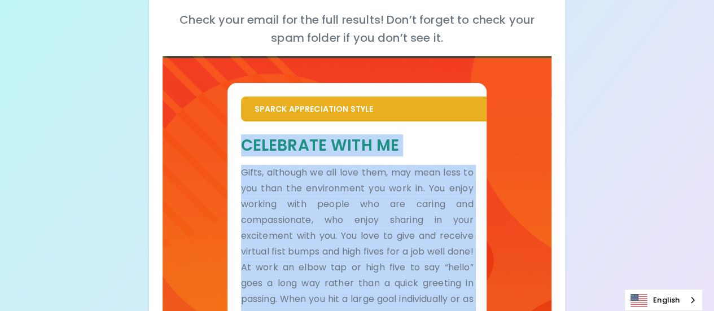
scroll to position [169, 0]
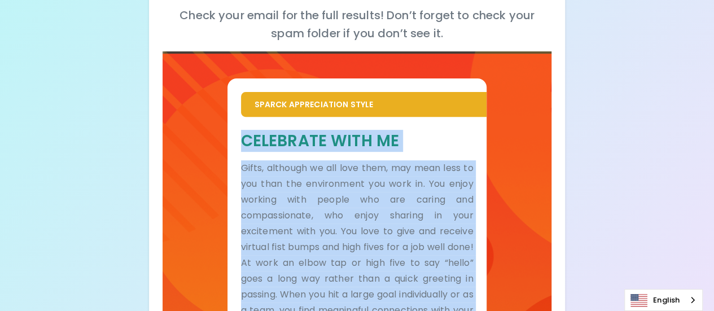
click at [264, 196] on p "Gifts, although we all love them, may mean less to you than the environment you…" at bounding box center [357, 302] width 232 height 284
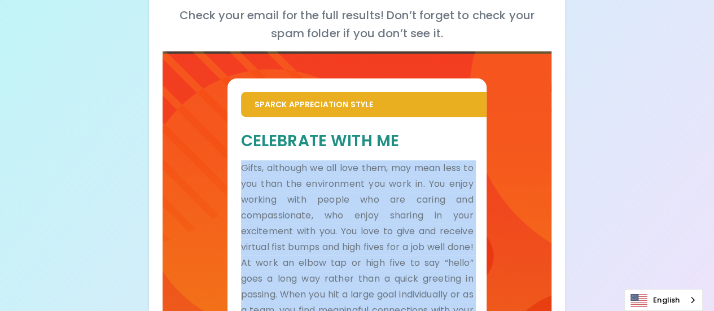
scroll to position [352, 0]
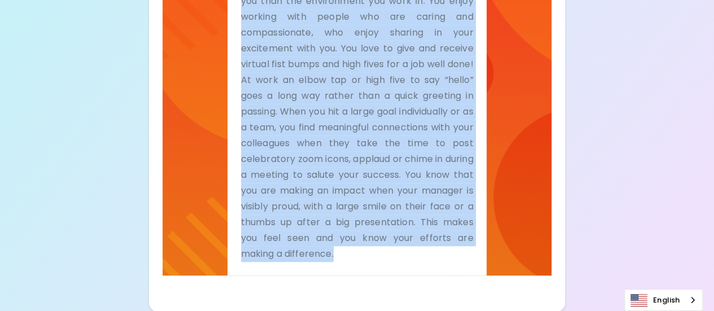
drag, startPoint x: 242, startPoint y: 167, endPoint x: 446, endPoint y: 266, distance: 227.1
click at [446, 266] on div "Celebrate With Me Gifts, although we all love them, may mean less to you than t…" at bounding box center [357, 104] width 260 height 341
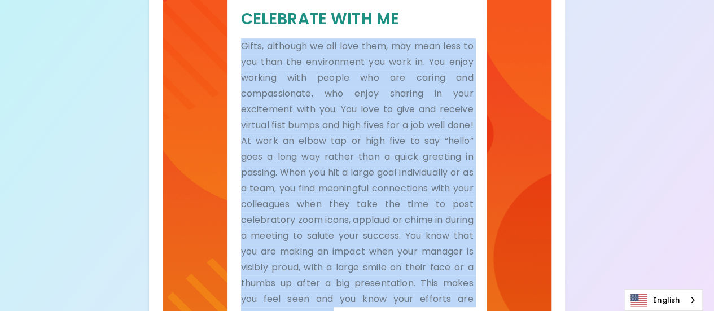
scroll to position [183, 0]
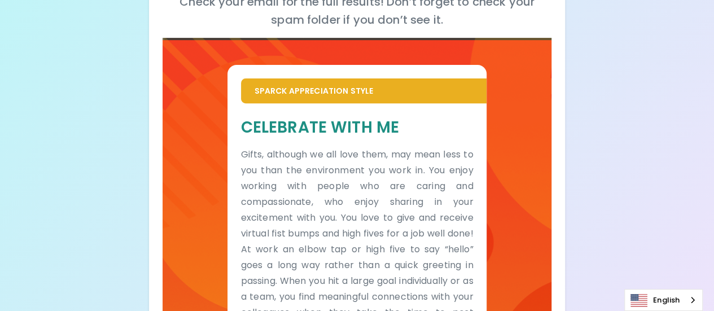
click at [585, 134] on div "Your Sparck Appreciation Style Results Check your email for the full results! D…" at bounding box center [357, 149] width 714 height 664
